Goal: Transaction & Acquisition: Purchase product/service

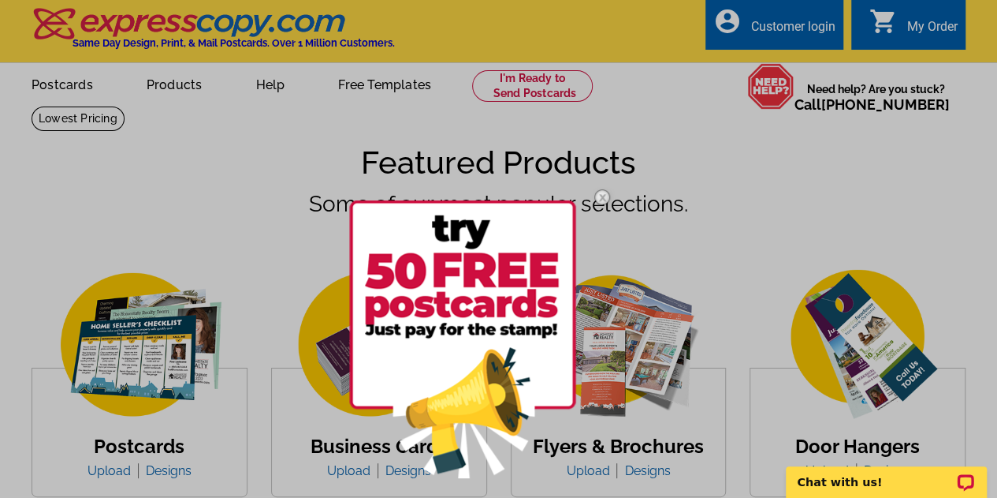
click at [216, 93] on div at bounding box center [498, 249] width 997 height 498
click at [600, 200] on img at bounding box center [603, 197] width 46 height 46
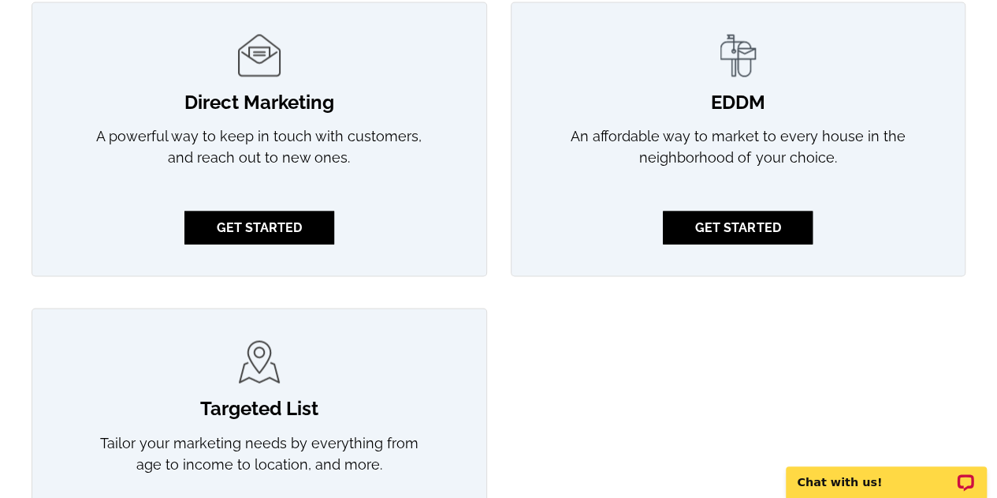
scroll to position [1451, 0]
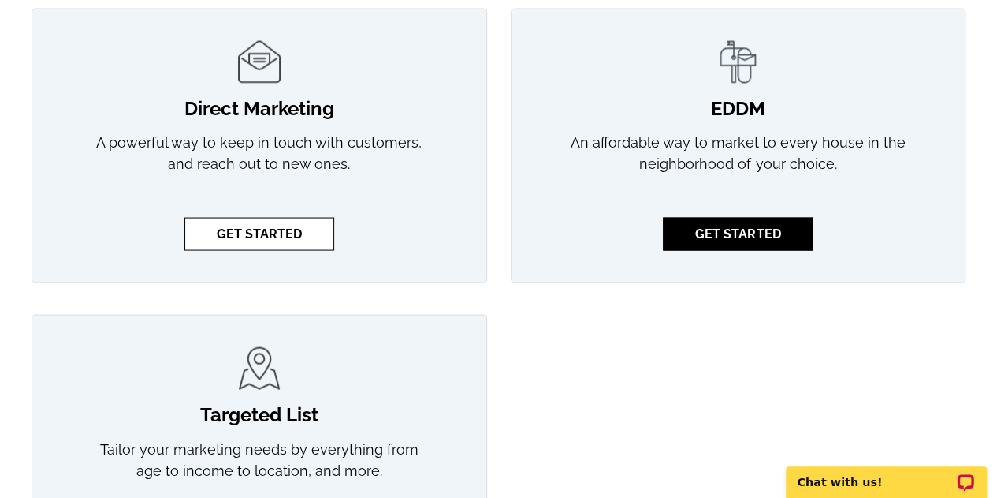
click at [307, 230] on link "GET STARTED" at bounding box center [260, 233] width 150 height 33
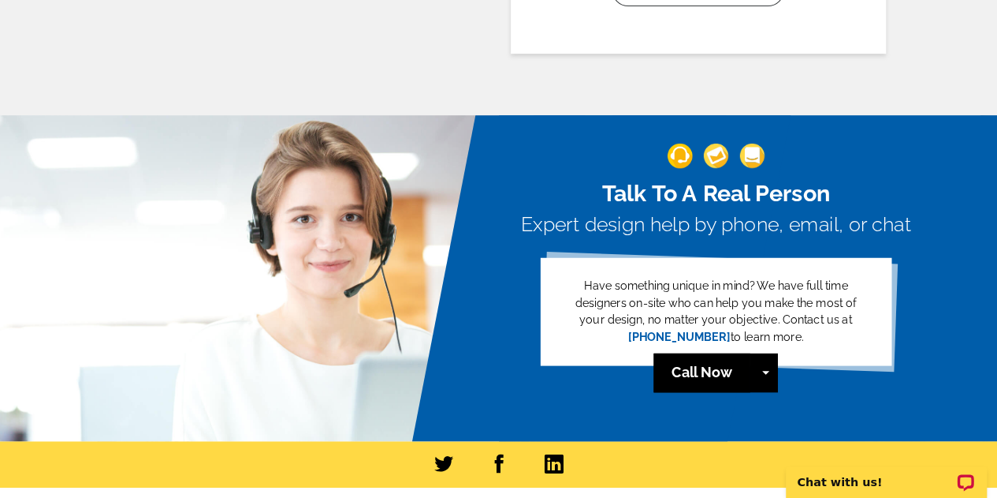
scroll to position [3612, 0]
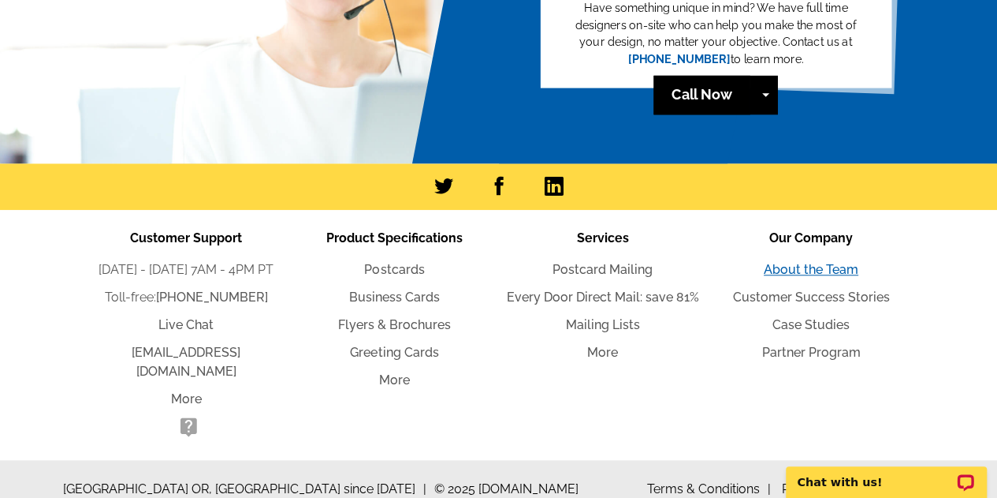
click at [787, 263] on link "About the Team" at bounding box center [811, 269] width 95 height 15
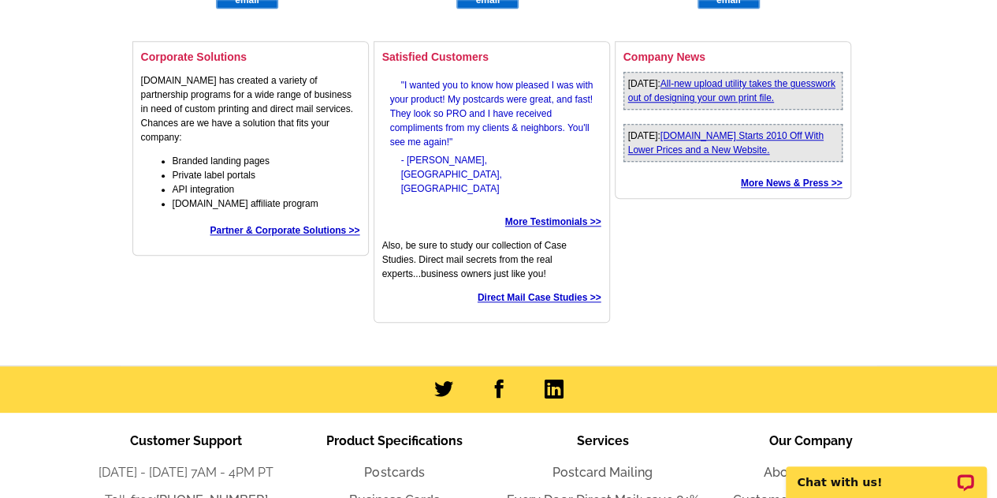
scroll to position [749, 0]
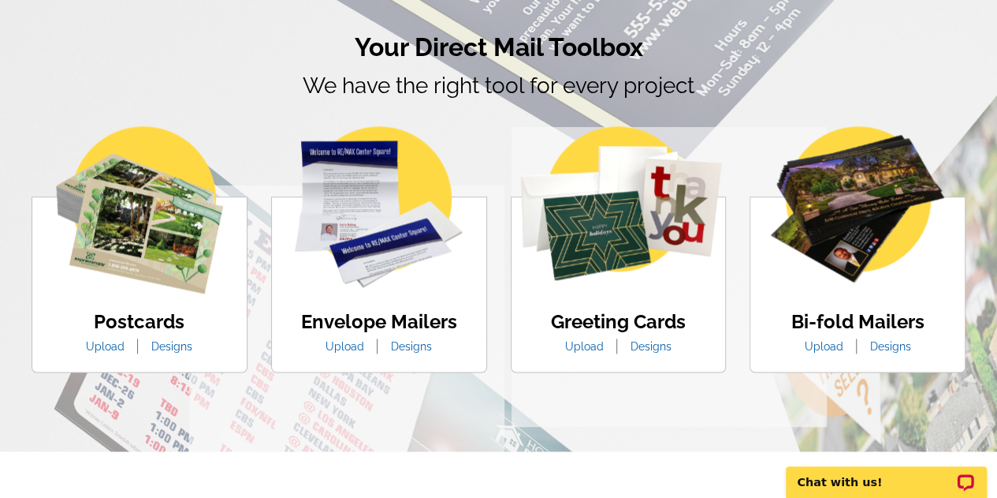
scroll to position [919, 0]
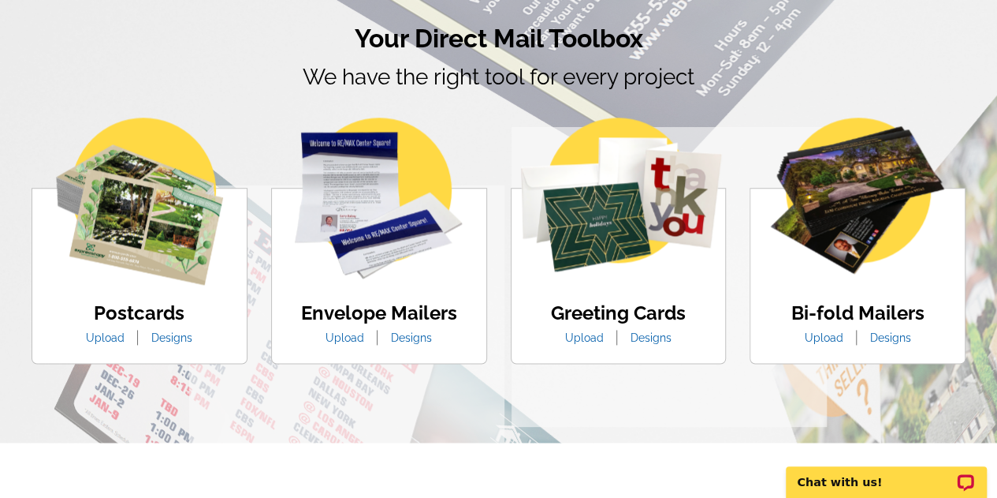
click at [168, 338] on link "Designs" at bounding box center [172, 337] width 65 height 13
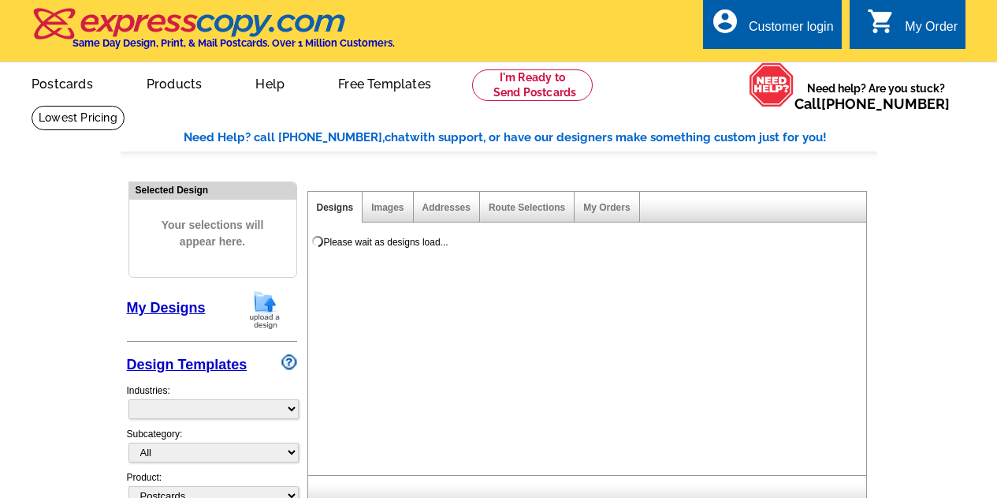
select select "1"
select select "971"
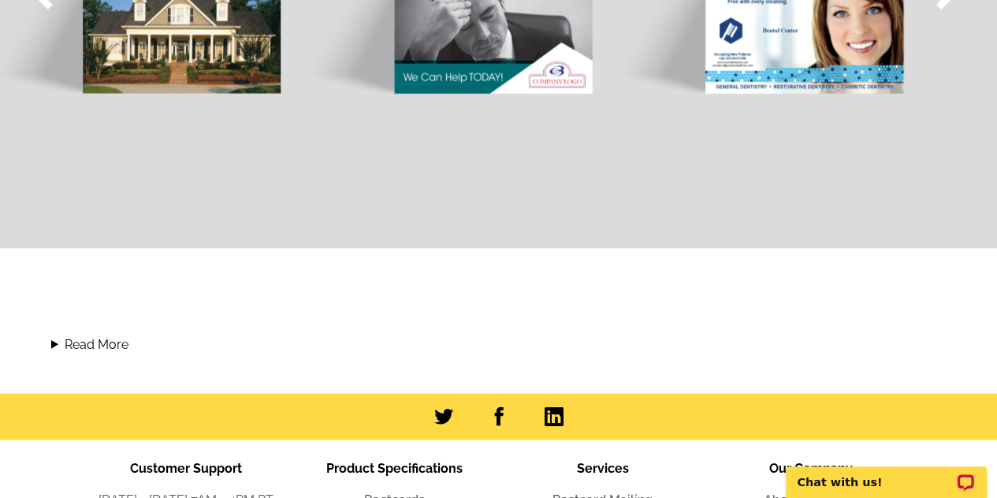
scroll to position [1773, 0]
